Goal: Find specific page/section: Find specific page/section

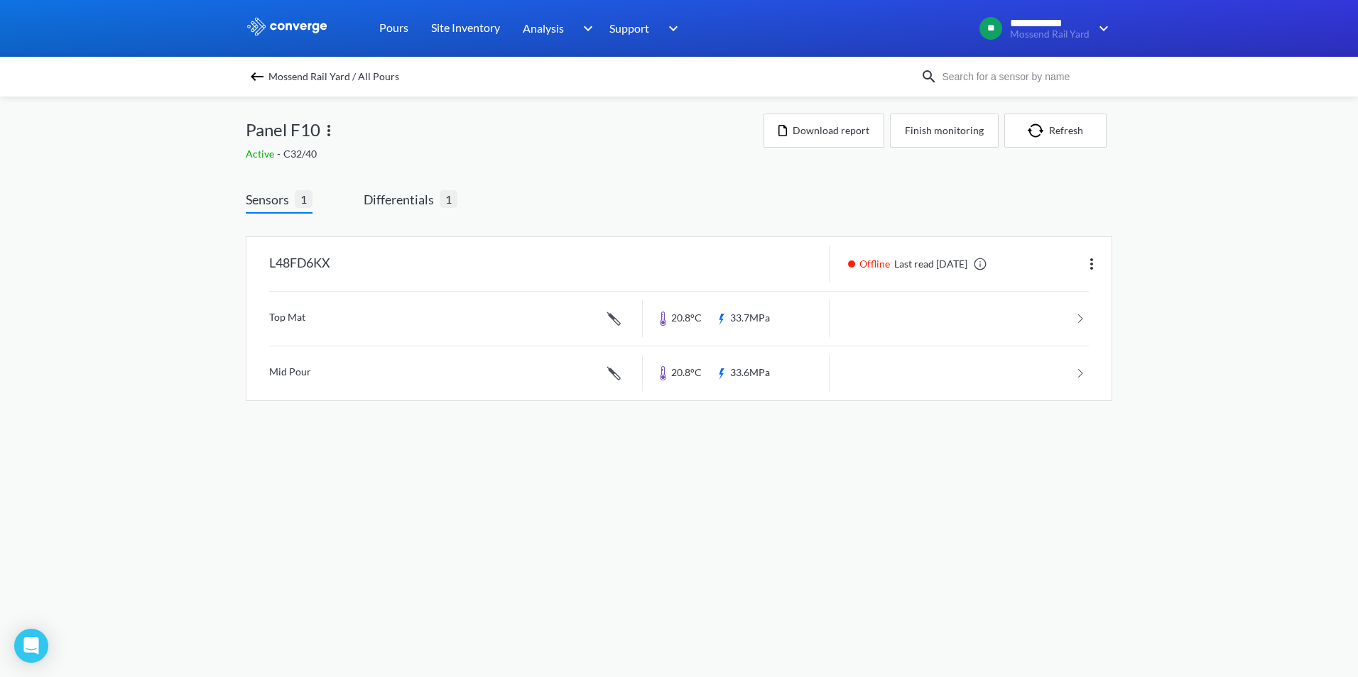
click at [270, 77] on span "Mossend Rail Yard / All Pours" at bounding box center [333, 77] width 131 height 20
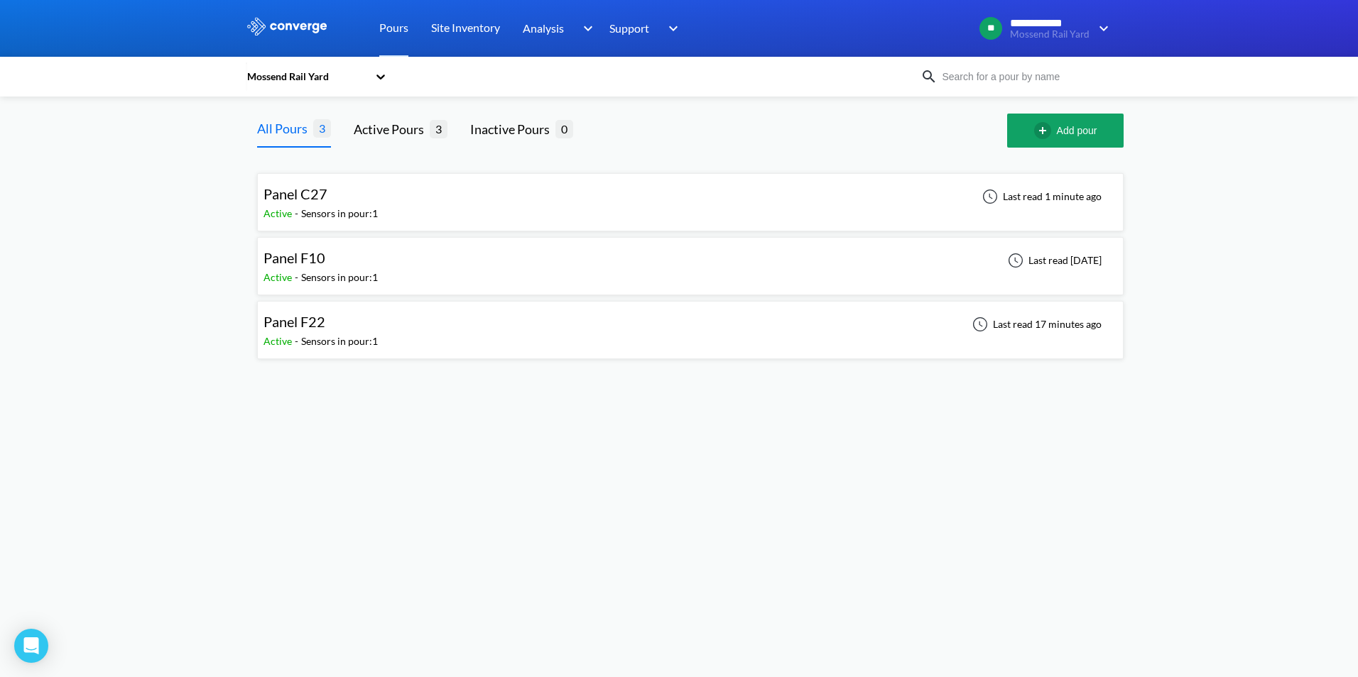
click at [299, 274] on span "-" at bounding box center [298, 277] width 6 height 12
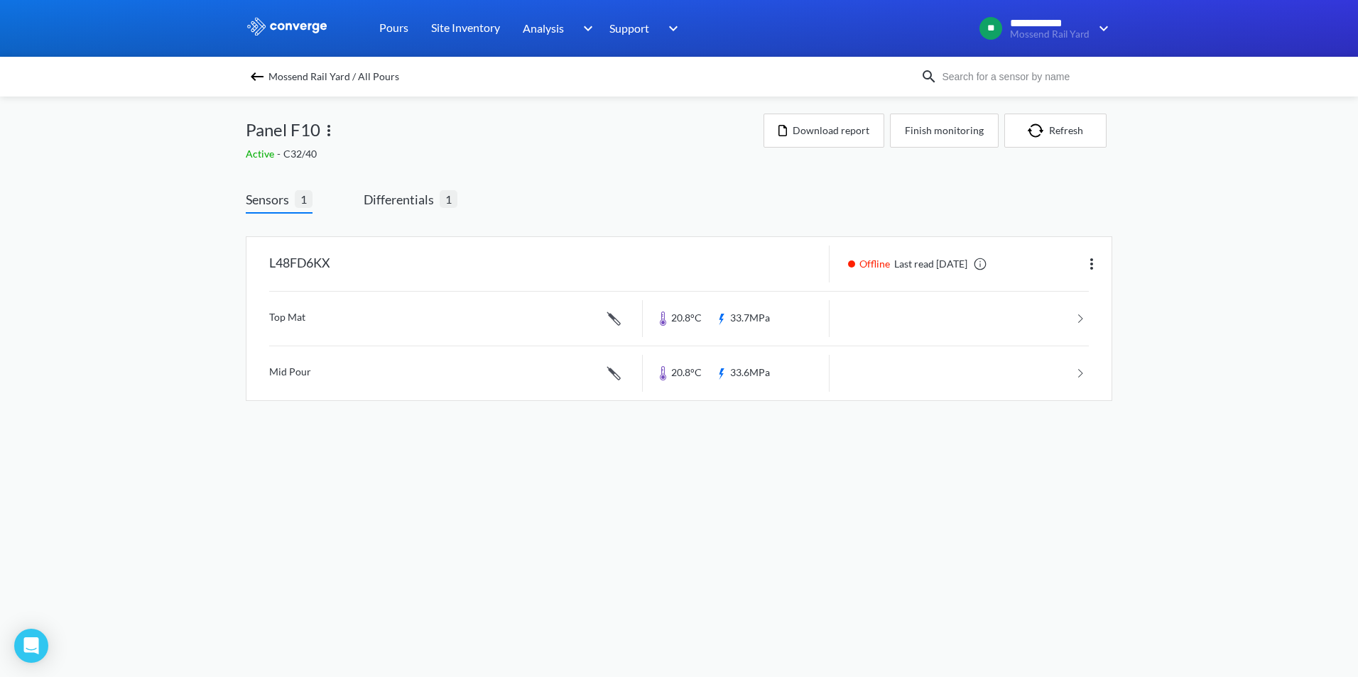
click at [253, 74] on img at bounding box center [257, 76] width 17 height 17
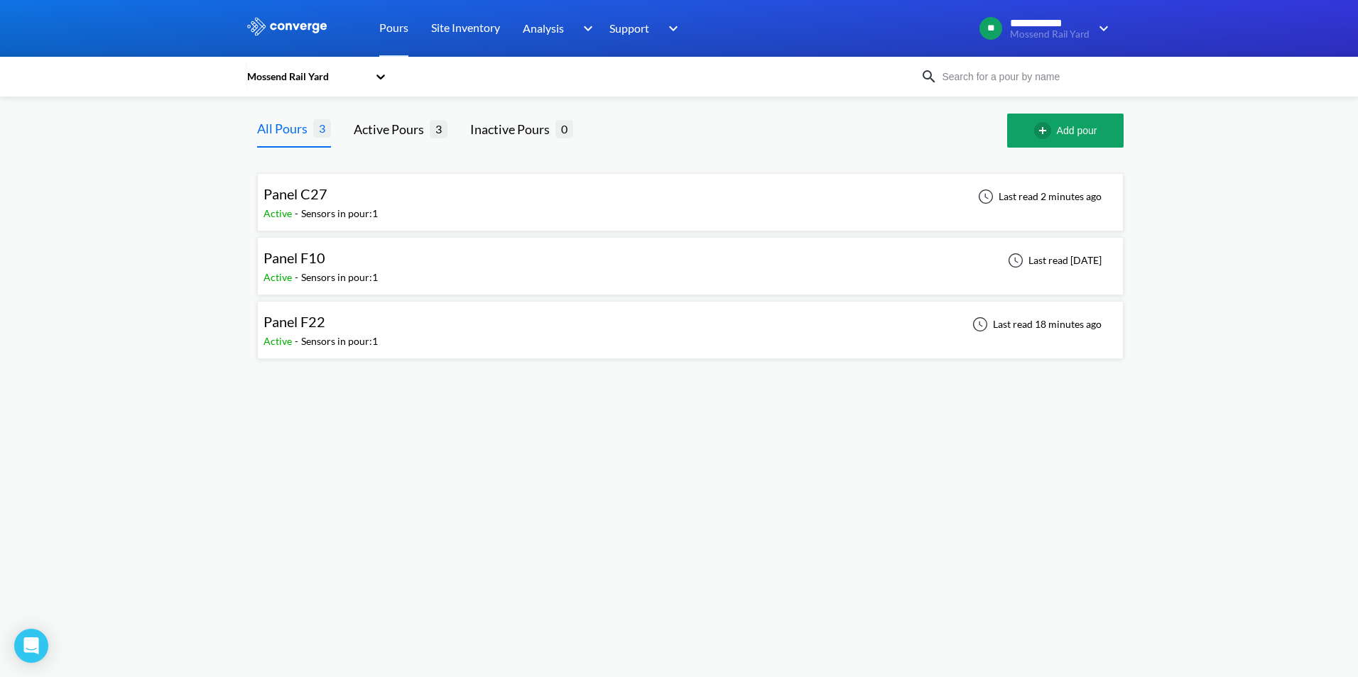
click at [373, 334] on div "Sensors in pour: 1" at bounding box center [339, 342] width 77 height 16
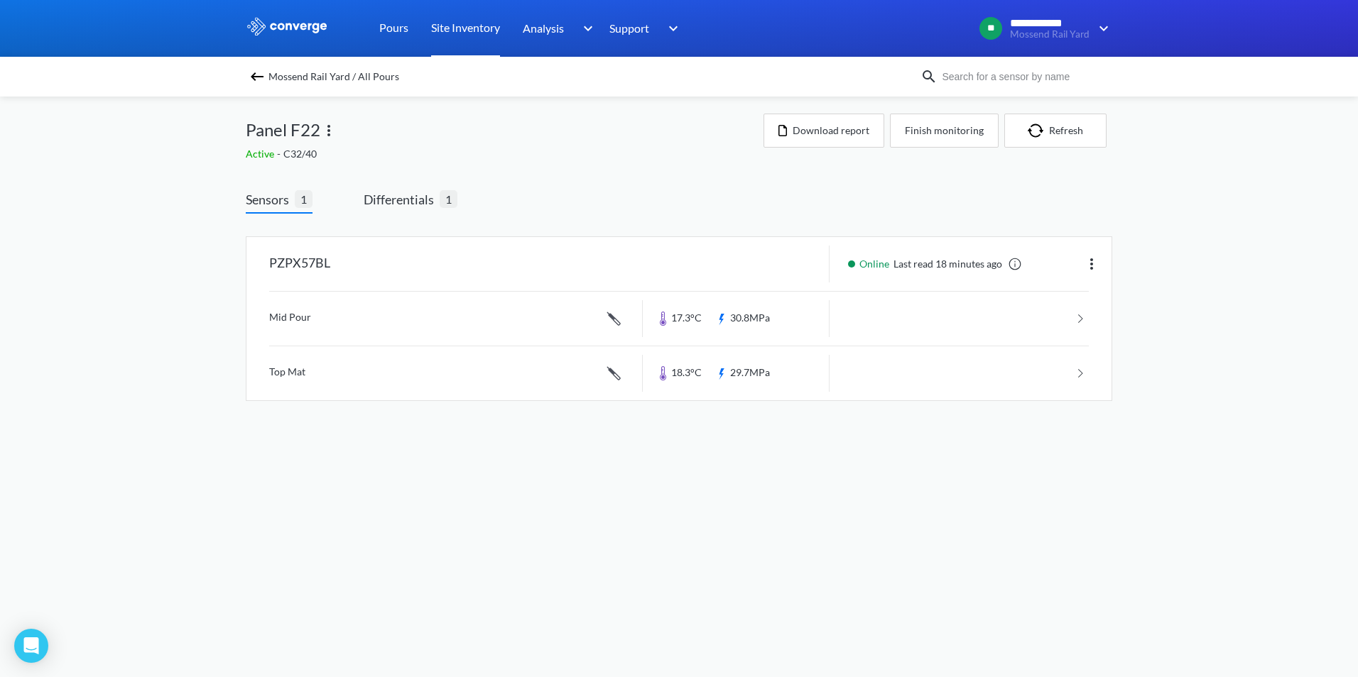
click at [439, 2] on link "Site Inventory" at bounding box center [465, 28] width 69 height 57
